Goal: Transaction & Acquisition: Obtain resource

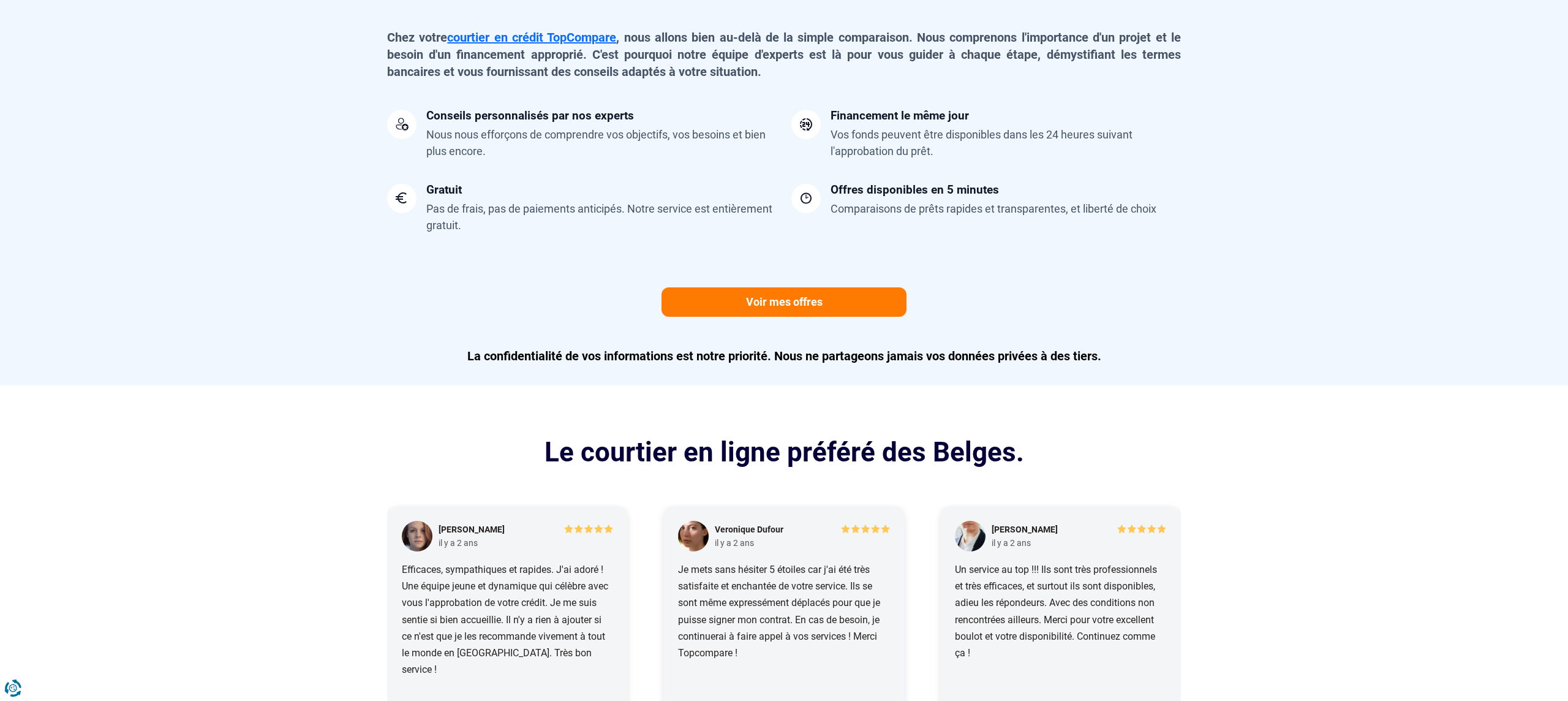
scroll to position [1016, 0]
click at [748, 298] on link "Voir mes offres" at bounding box center [784, 301] width 245 height 30
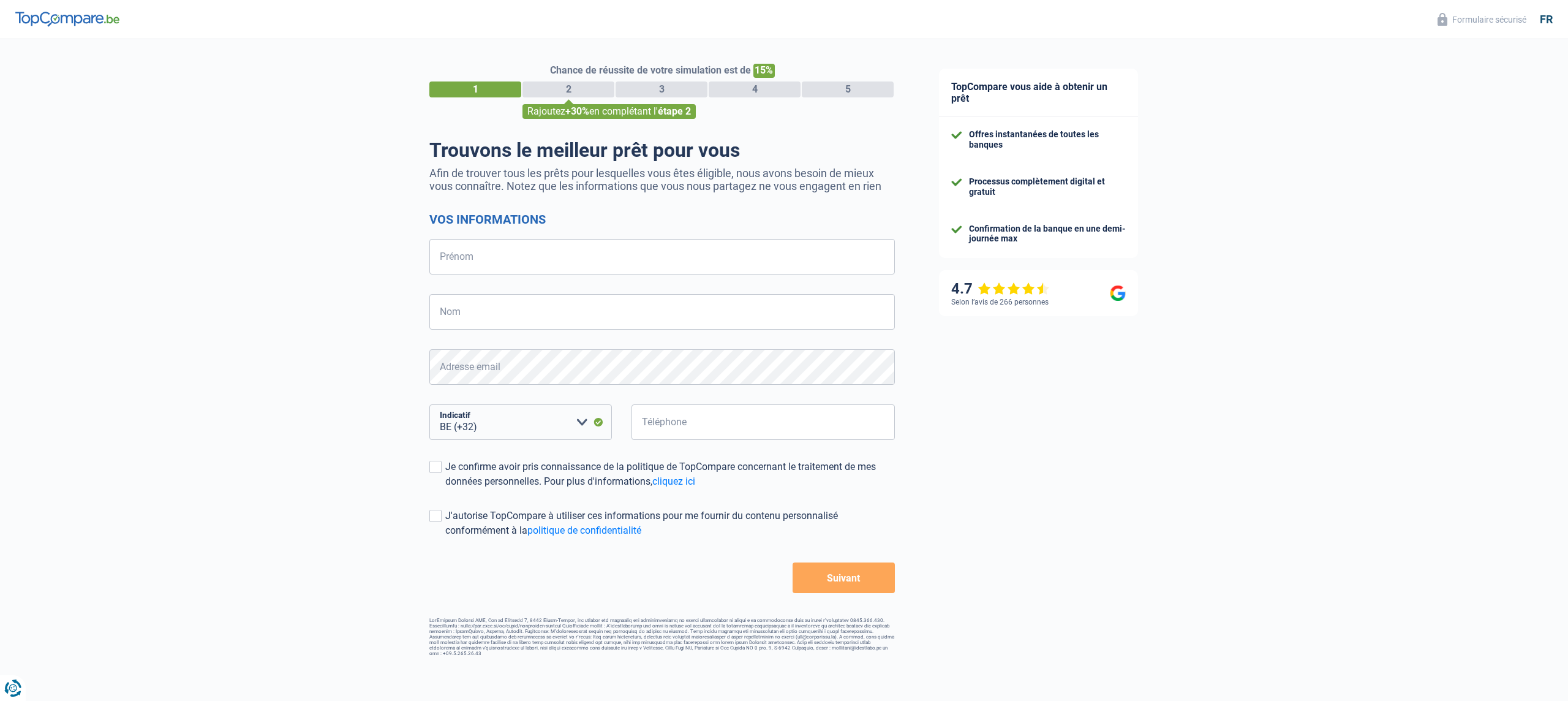
select select "32"
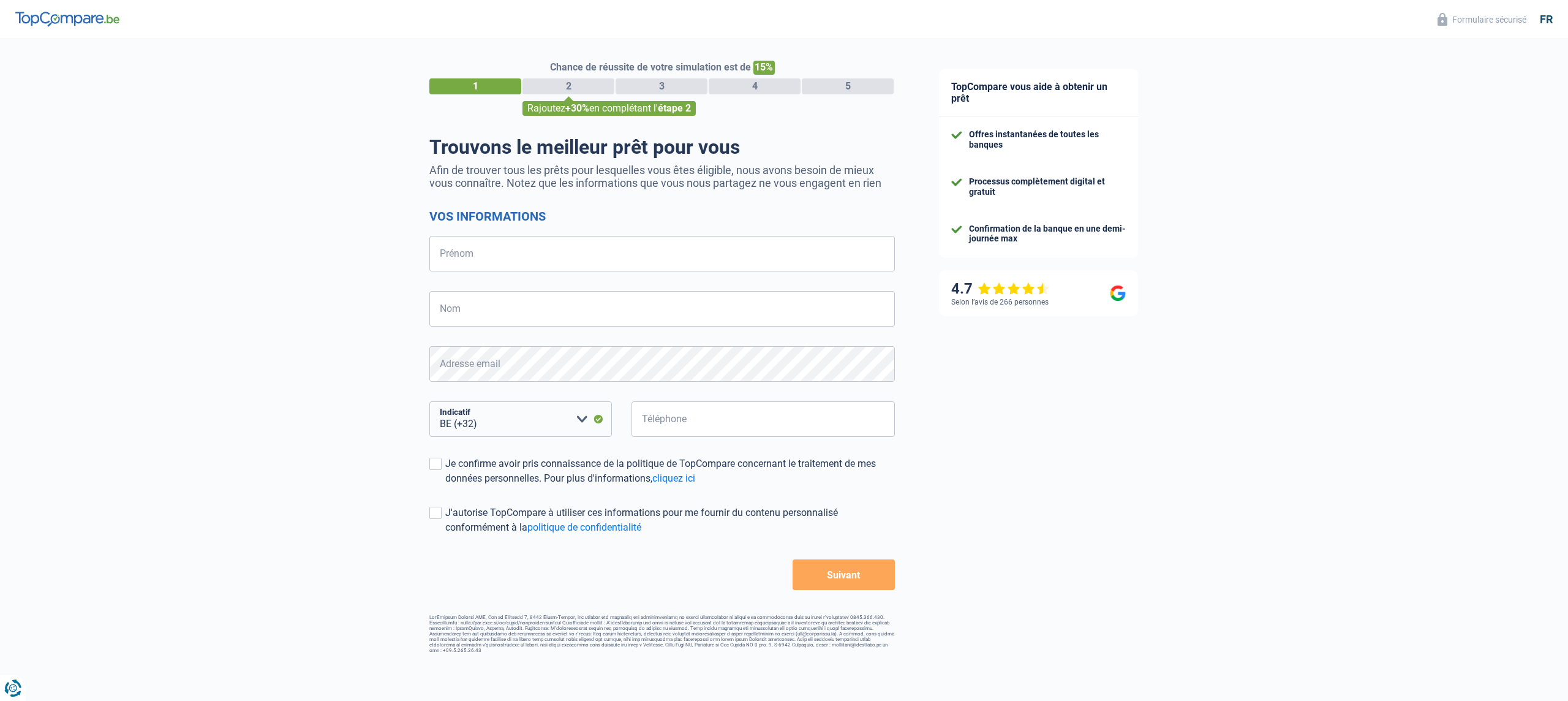
scroll to position [4, 0]
